Goal: Information Seeking & Learning: Learn about a topic

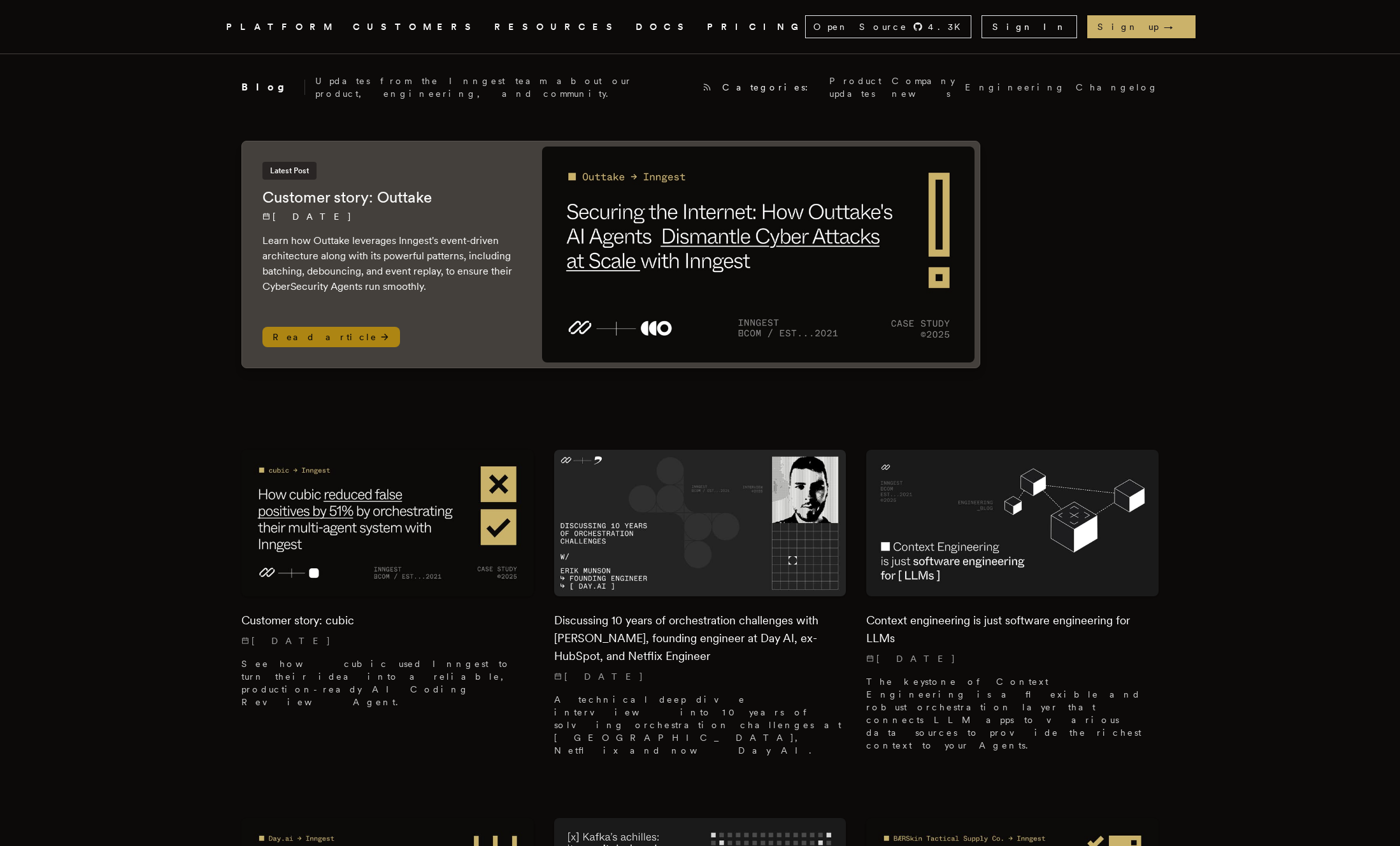
click at [708, 312] on img at bounding box center [758, 254] width 432 height 216
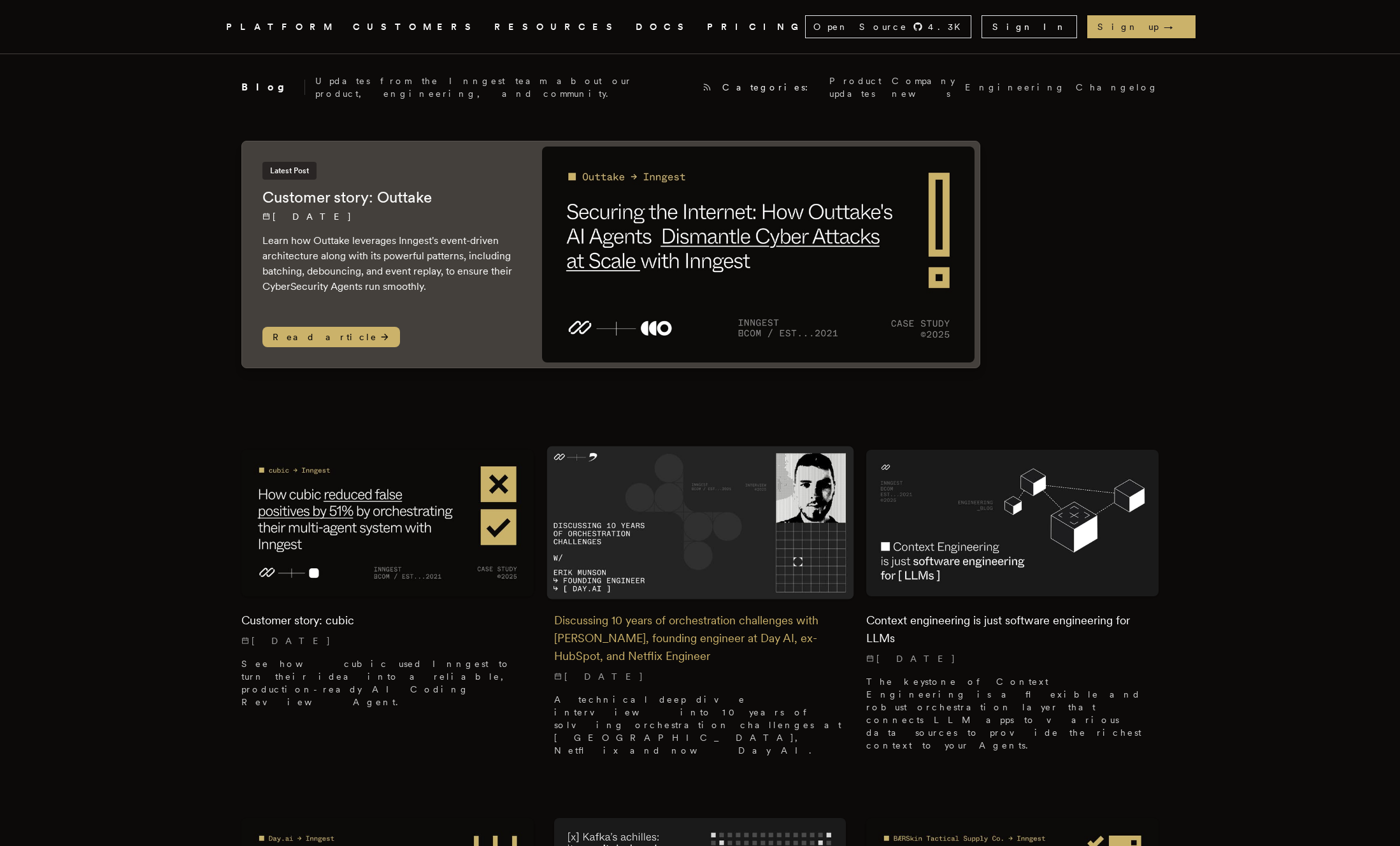
click at [670, 496] on img at bounding box center [700, 523] width 307 height 153
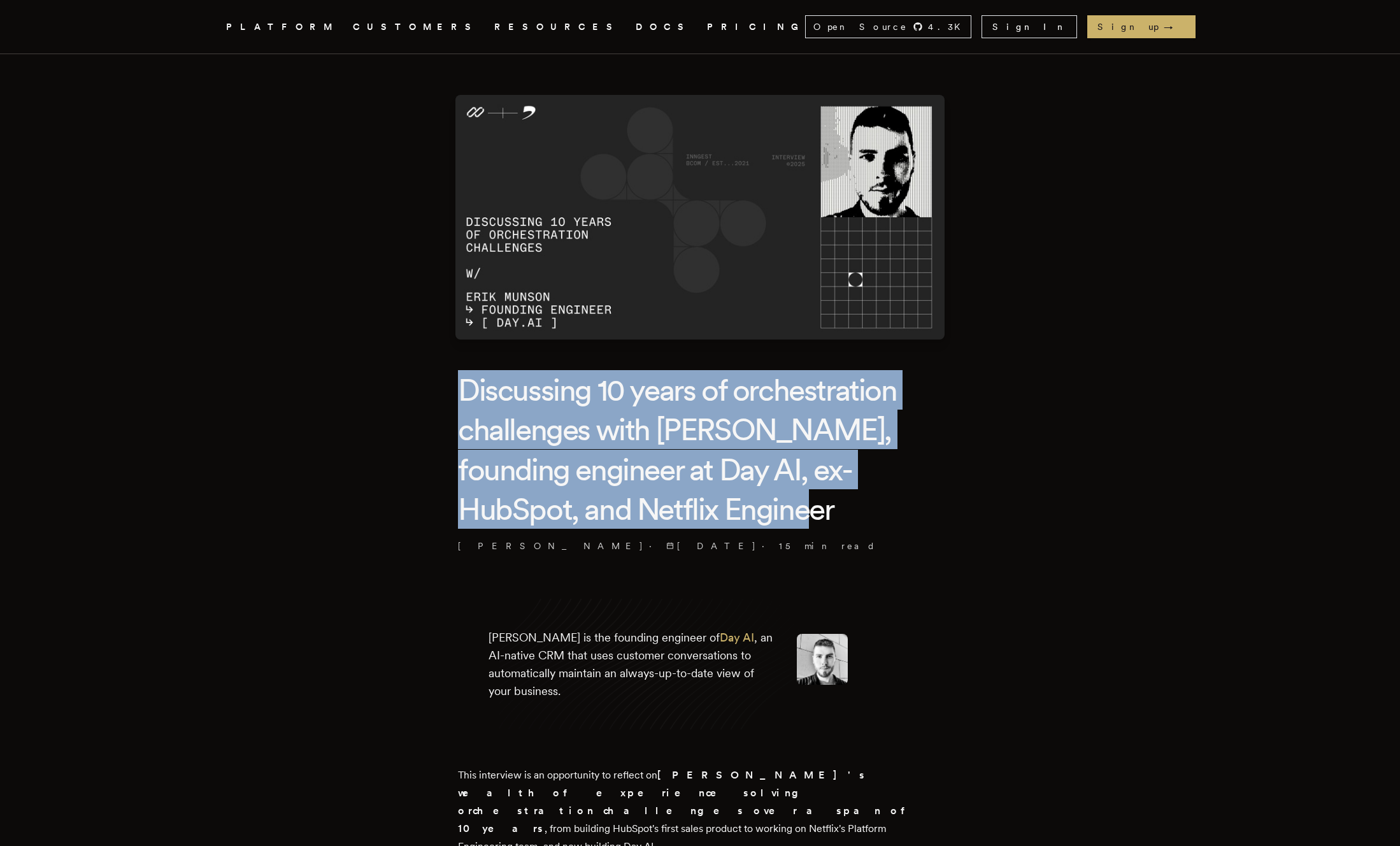
drag, startPoint x: 436, startPoint y: 394, endPoint x: 866, endPoint y: 504, distance: 443.8
click at [866, 504] on h1 "Discussing 10 years of orchestration challenges with [PERSON_NAME], founding en…" at bounding box center [700, 449] width 484 height 159
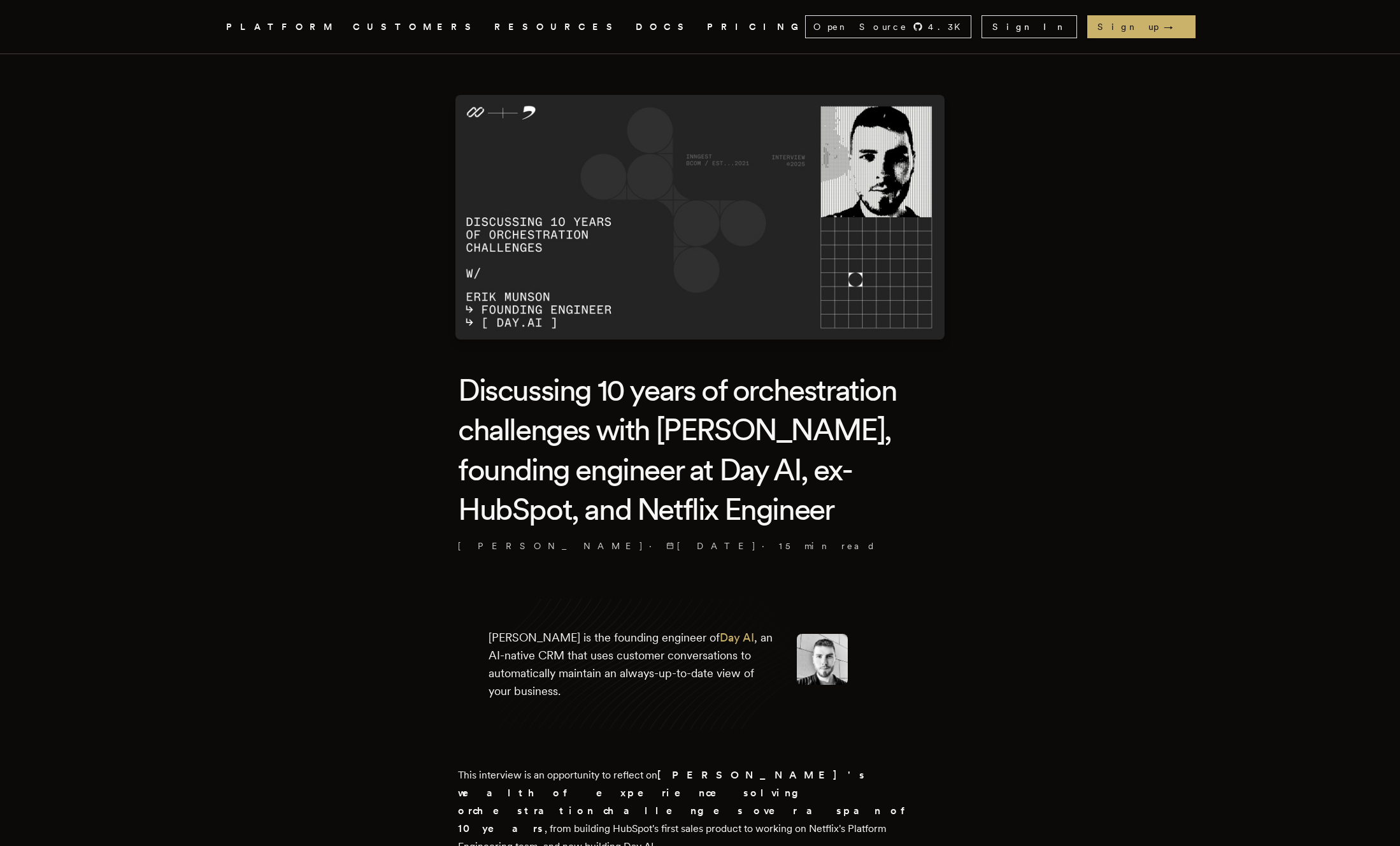
scroll to position [2265, 0]
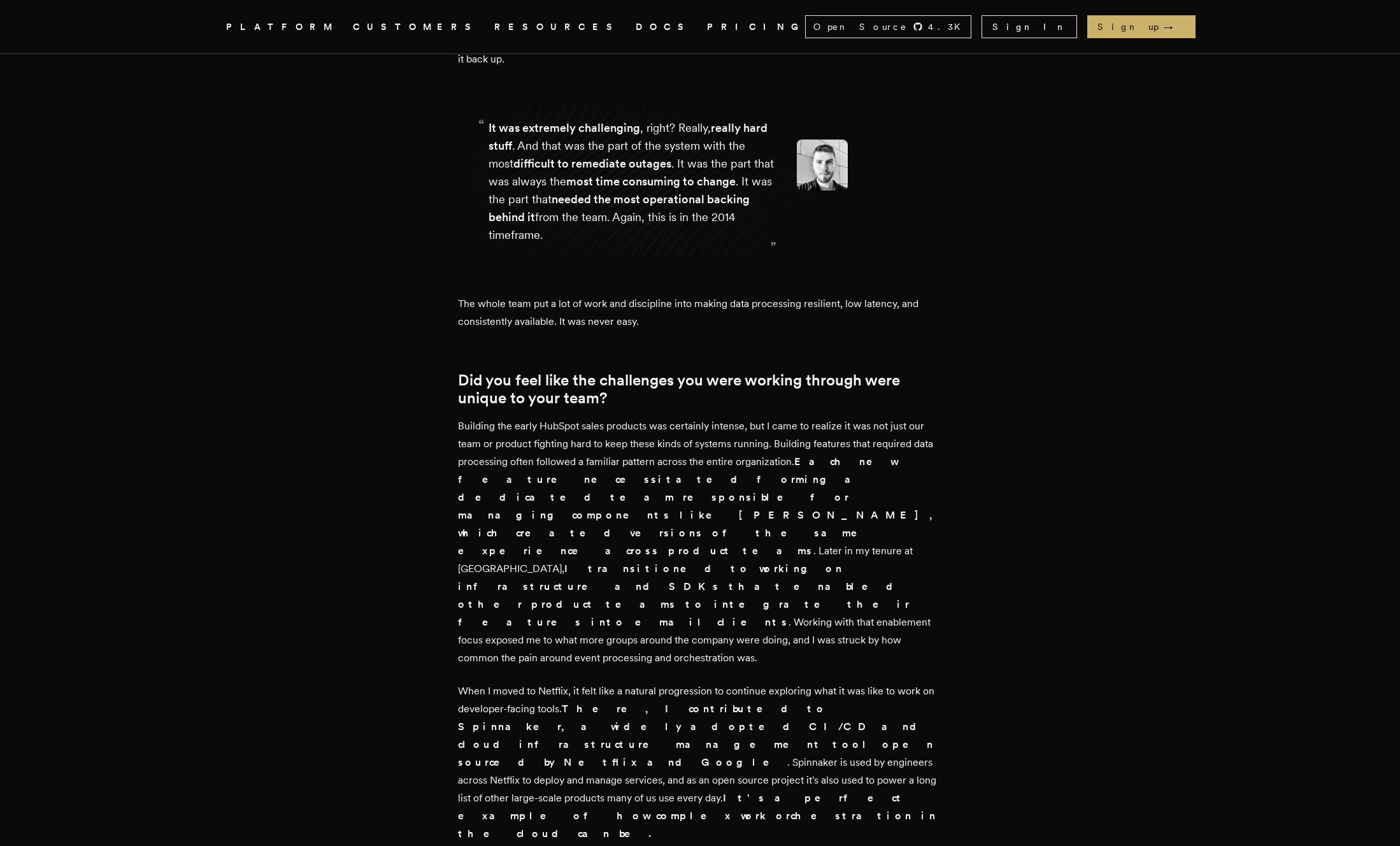
click at [808, 682] on p "When I moved to Netflix, it felt like a natural progression to continue explori…" at bounding box center [700, 762] width 484 height 161
copy p "Spinnaker"
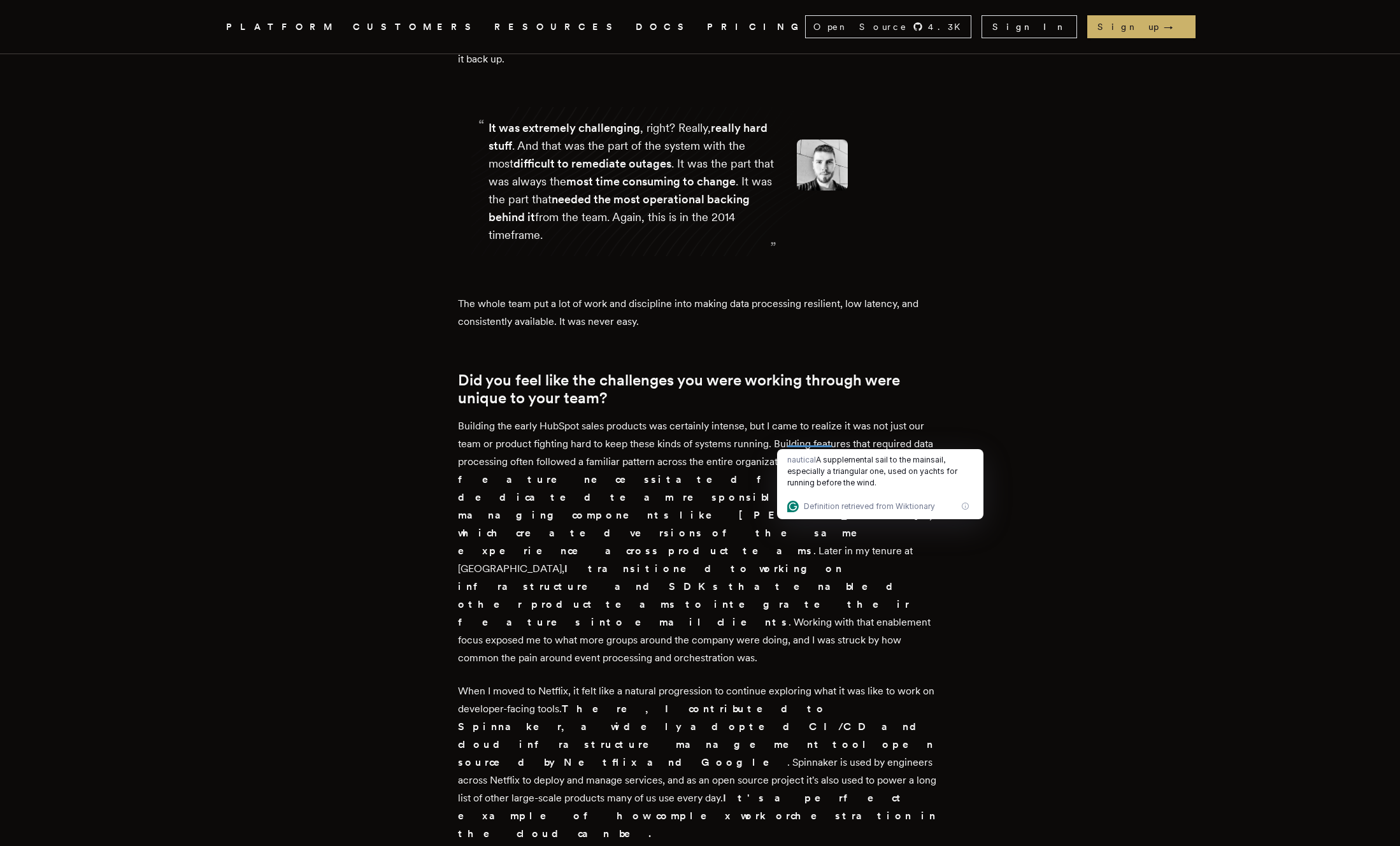
click at [255, 285] on article "Discussing 10 years of orchestration challenges with Erik Munson, founding engi…" at bounding box center [700, 862] width 917 height 6147
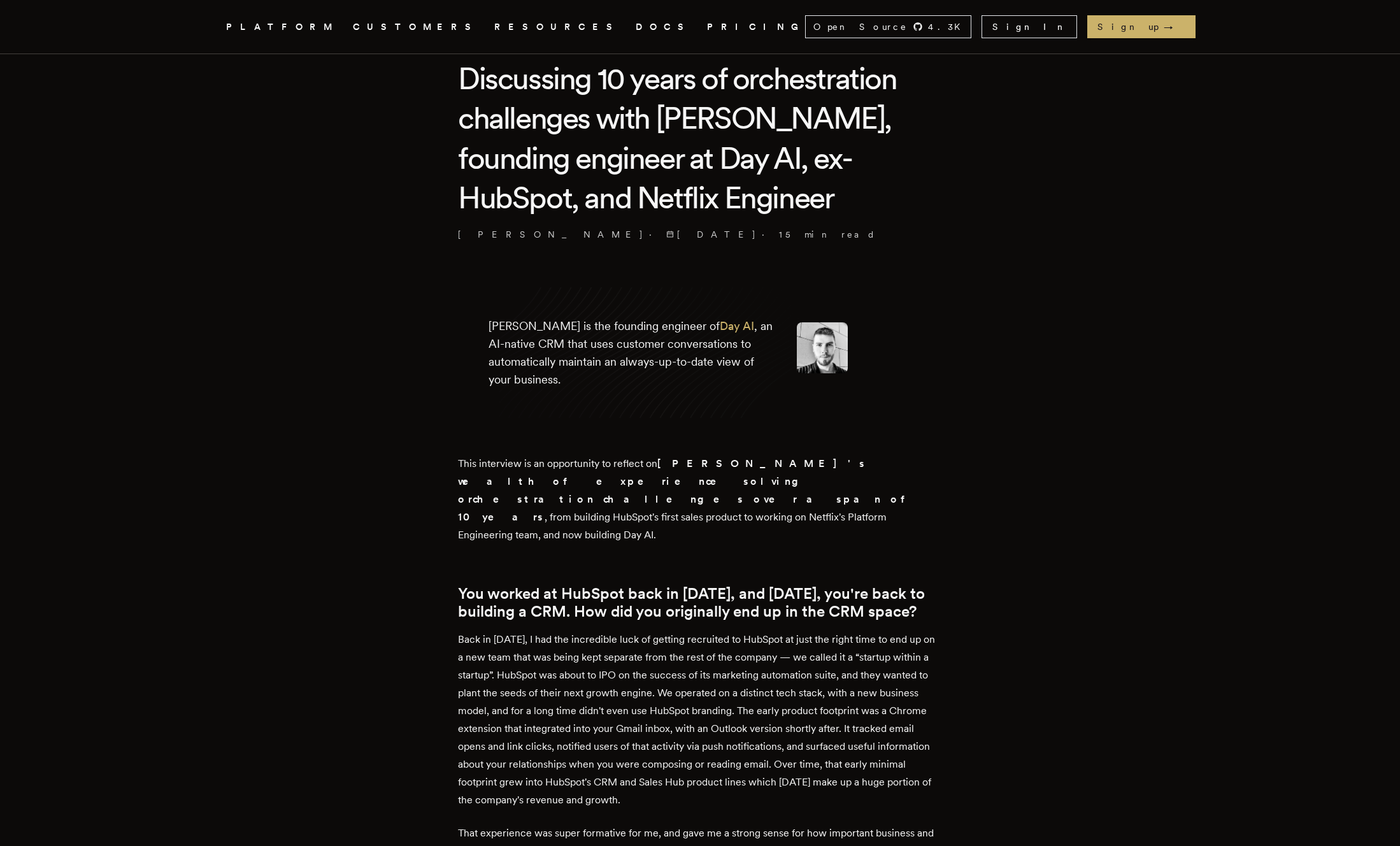
scroll to position [0, 0]
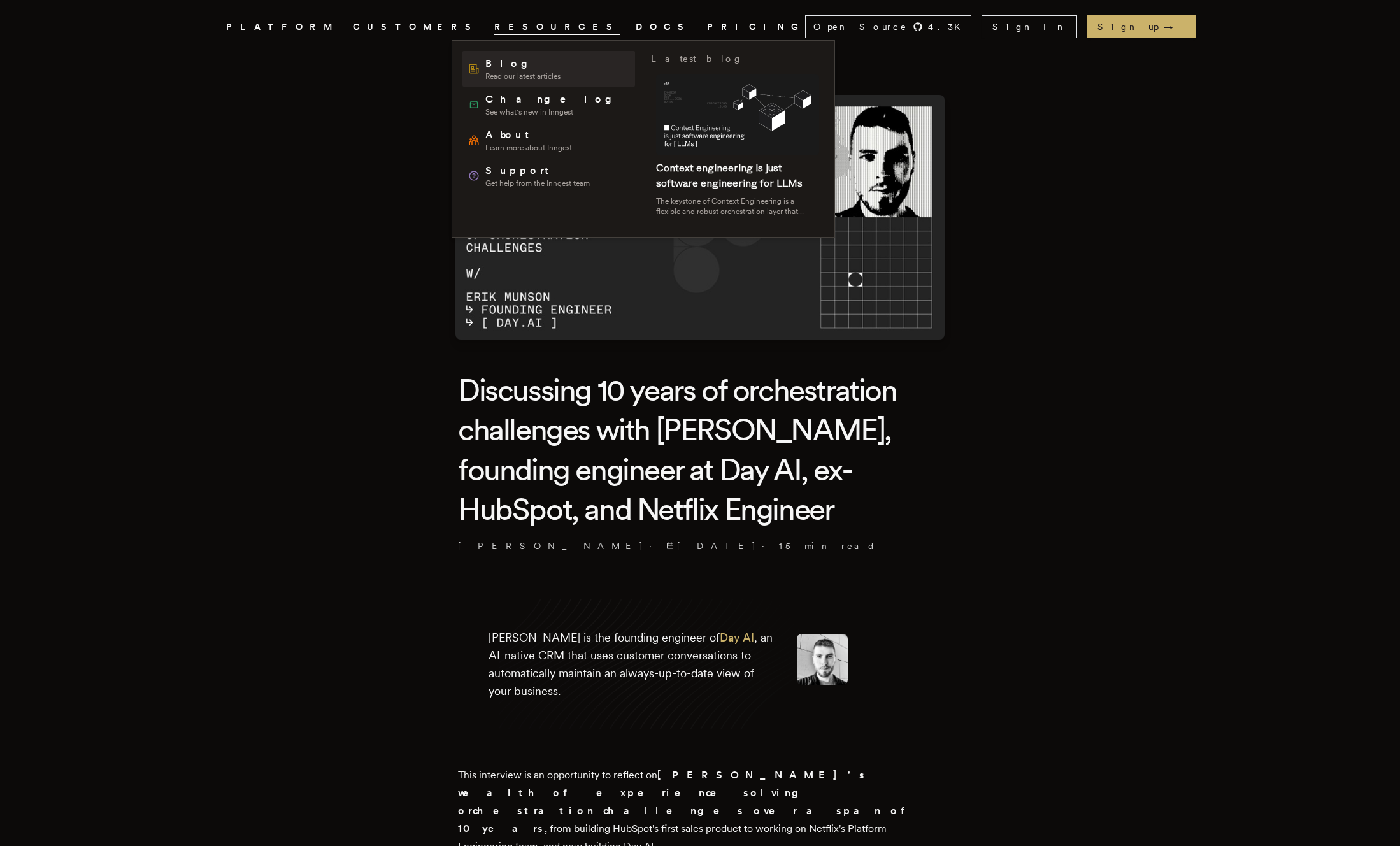
click at [491, 66] on span "Blog" at bounding box center [523, 63] width 75 height 15
